Goal: Task Accomplishment & Management: Complete application form

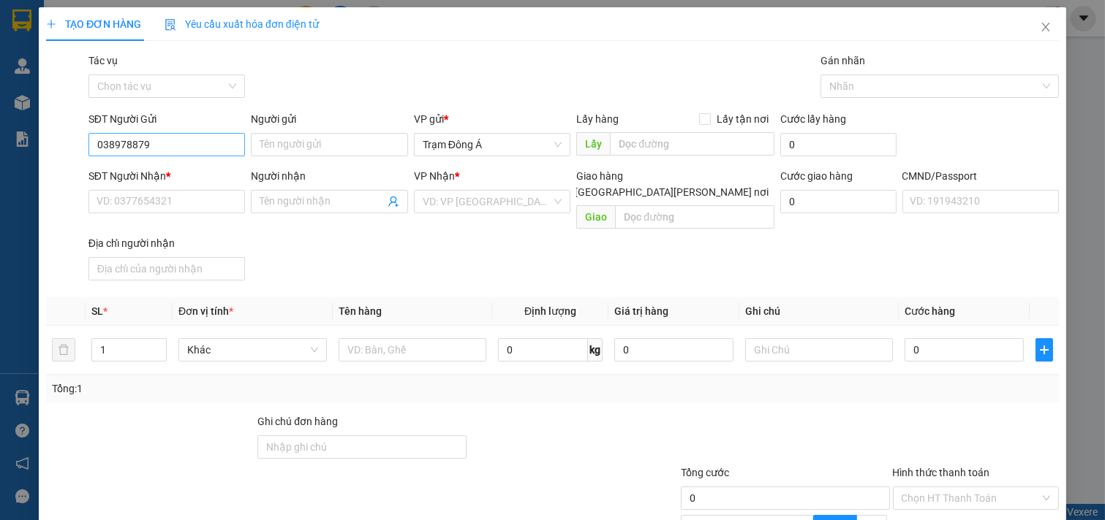
type input "0389788791"
click at [185, 175] on div "0389788791 - [GEOGRAPHIC_DATA]" at bounding box center [178, 174] width 164 height 16
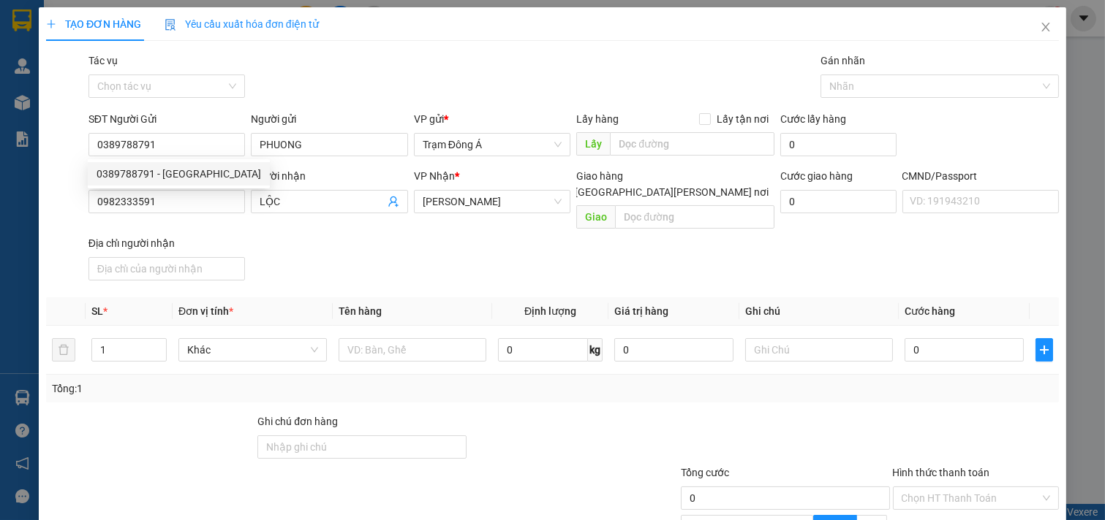
type input "PHUONG"
type input "0982333591"
type input "LỘC"
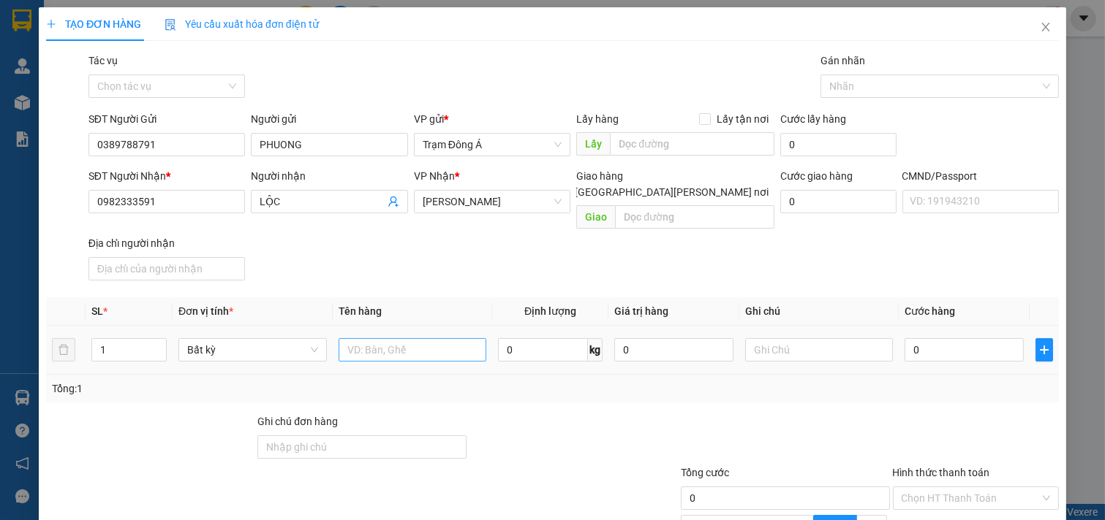
type input "0389788791"
click at [354, 345] on input "text" at bounding box center [412, 349] width 148 height 23
type input "1BAO 20KG (TC0"
click at [827, 338] on input "text" at bounding box center [819, 349] width 148 height 23
type input "HUONG"
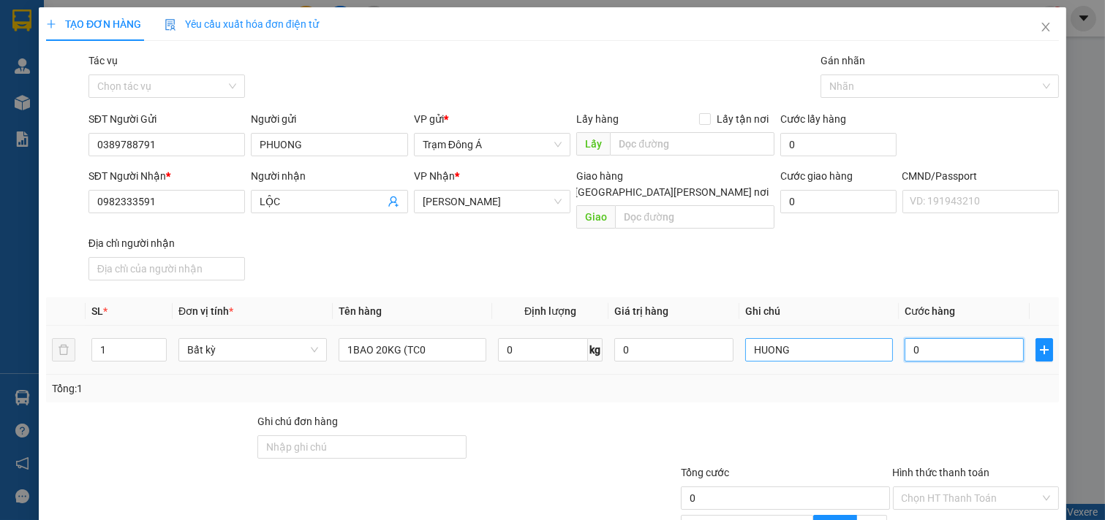
type input "3"
type input "35"
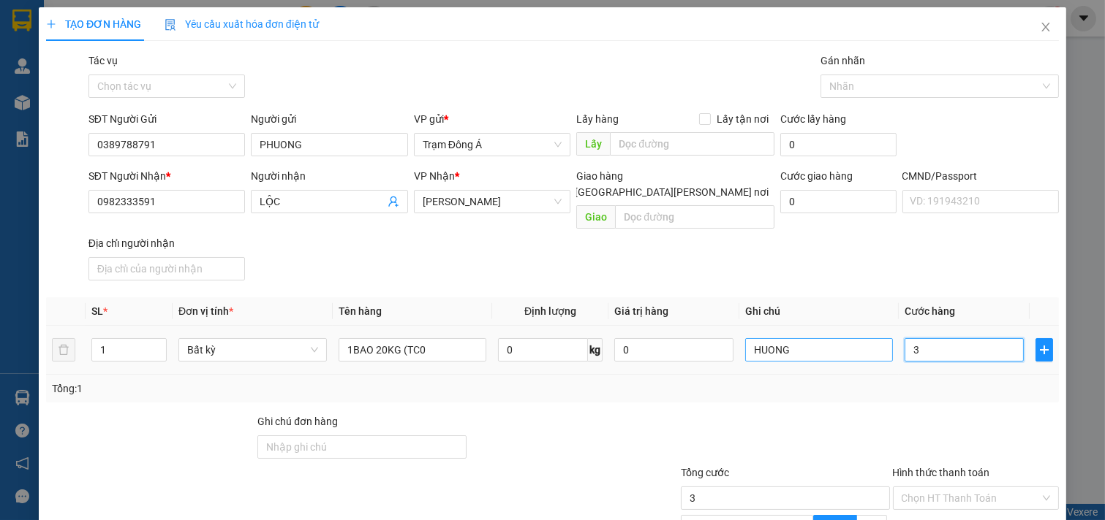
type input "35"
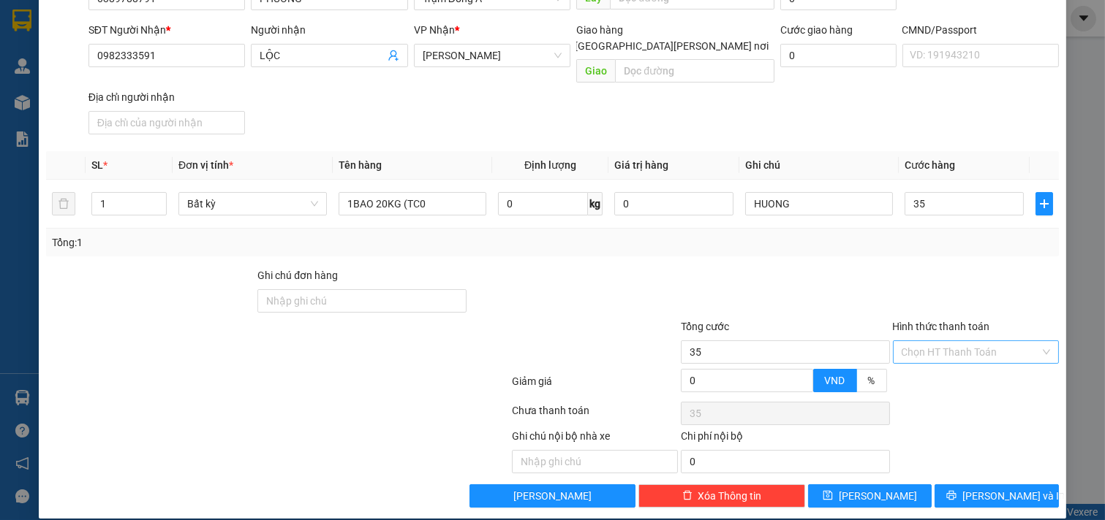
type input "35.000"
click at [958, 341] on input "Hình thức thanh toán" at bounding box center [970, 352] width 139 height 22
click at [945, 363] on div "Tại văn phòng" at bounding box center [965, 365] width 147 height 16
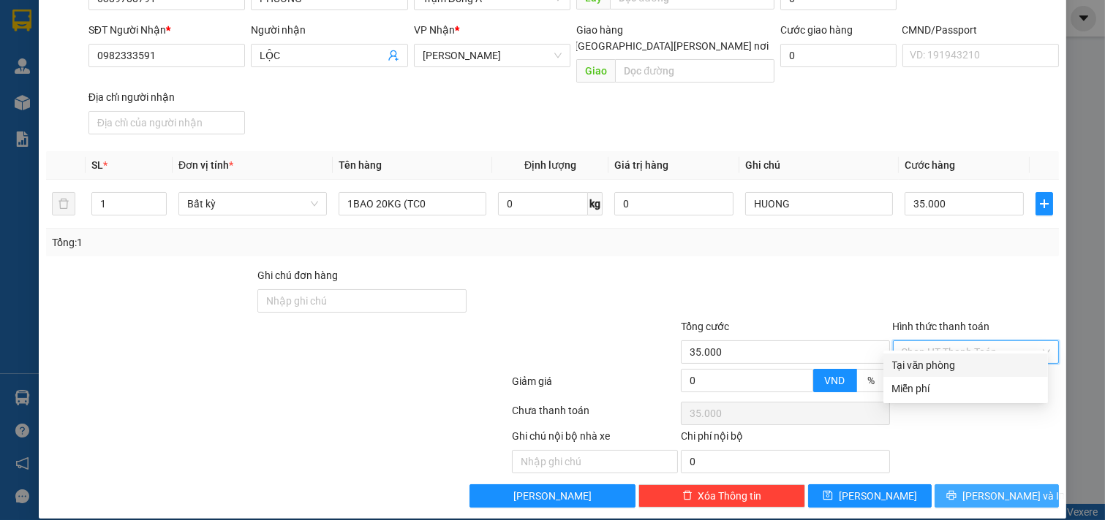
type input "0"
click at [982, 488] on span "[PERSON_NAME] và In" at bounding box center [1013, 496] width 102 height 16
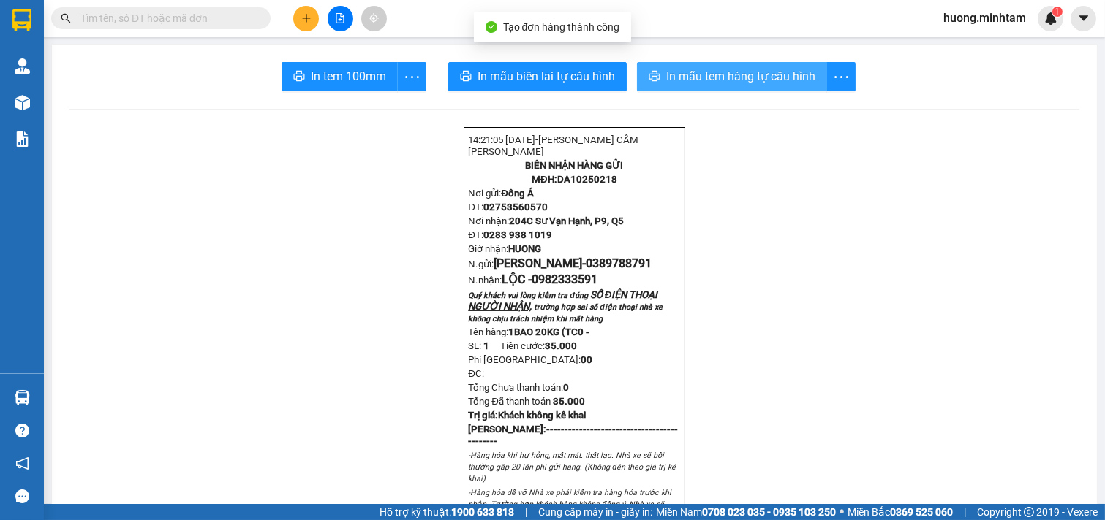
click at [699, 72] on span "In mẫu tem hàng tự cấu hình" at bounding box center [740, 76] width 149 height 18
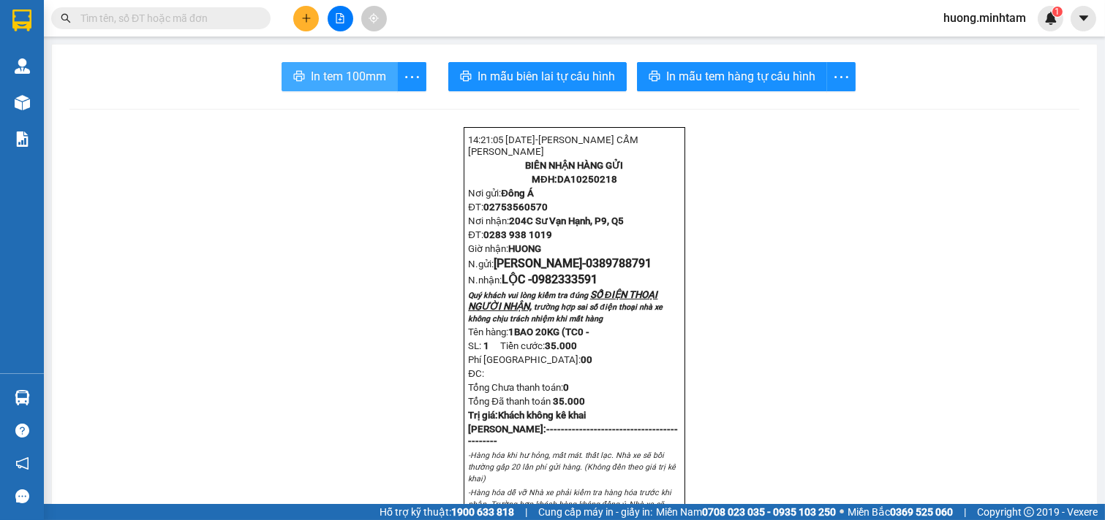
click at [311, 74] on span "In tem 100mm" at bounding box center [348, 76] width 75 height 18
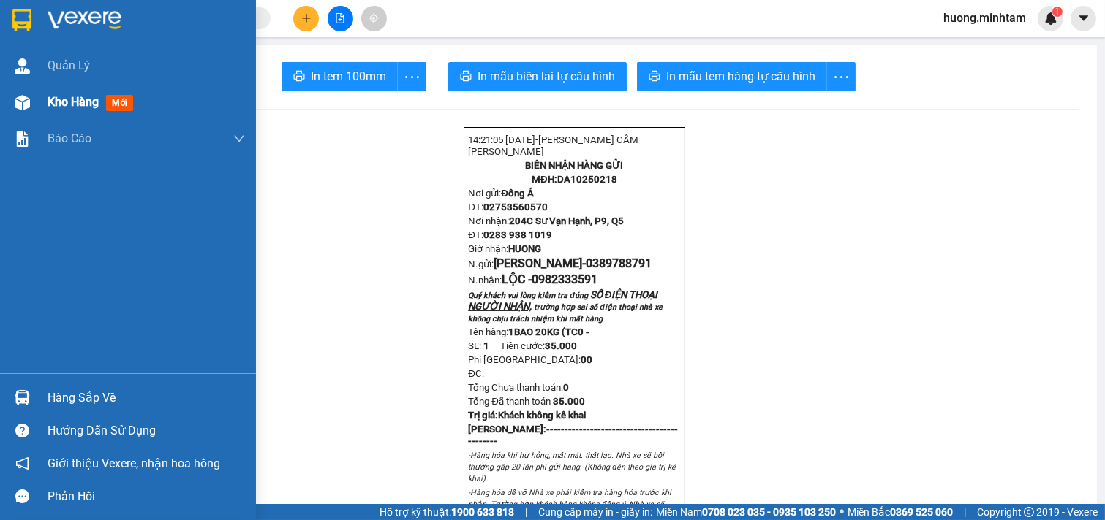
click at [45, 99] on div "Kho hàng mới" at bounding box center [128, 102] width 256 height 37
